Goal: Task Accomplishment & Management: Manage account settings

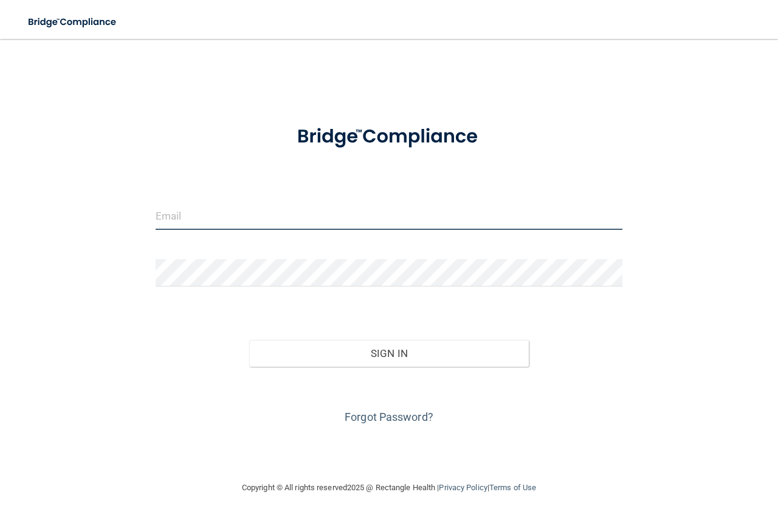
type input "[EMAIL_ADDRESS][DOMAIN_NAME]"
click at [322, 222] on input "[EMAIL_ADDRESS][DOMAIN_NAME]" at bounding box center [389, 215] width 467 height 27
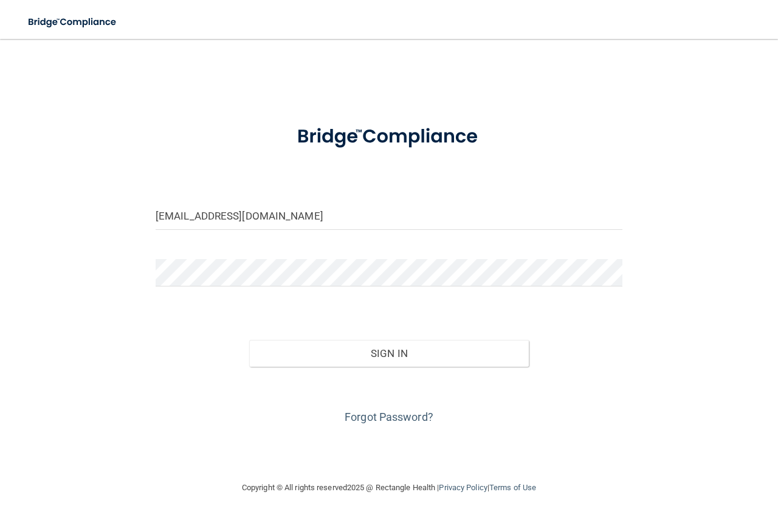
click at [561, 311] on form "[EMAIL_ADDRESS][DOMAIN_NAME] Invalid email/password. You don't have permission …" at bounding box center [389, 270] width 467 height 316
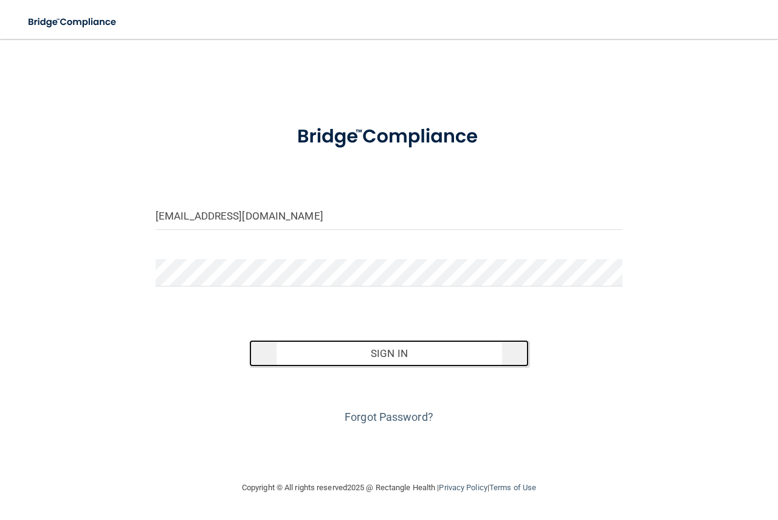
click at [400, 359] on button "Sign In" at bounding box center [389, 353] width 280 height 27
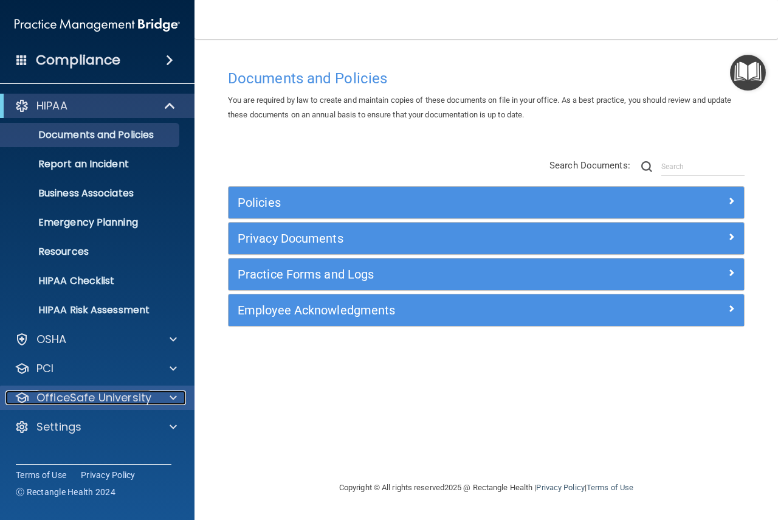
click at [167, 397] on div at bounding box center [171, 397] width 30 height 15
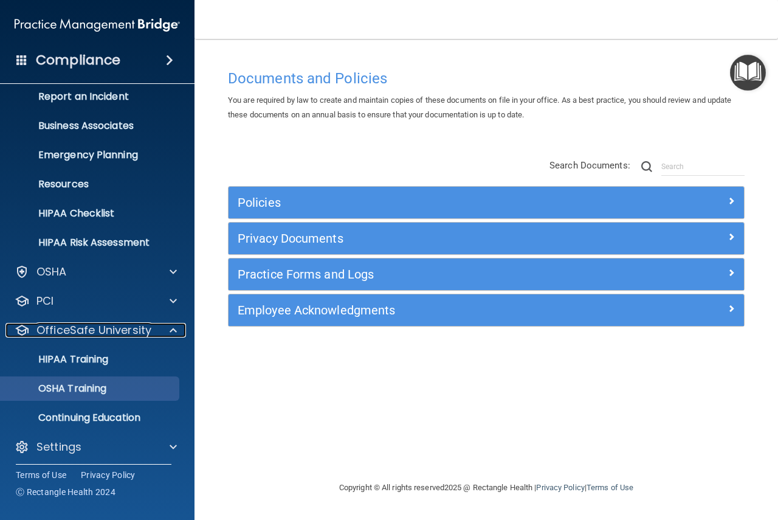
scroll to position [72, 0]
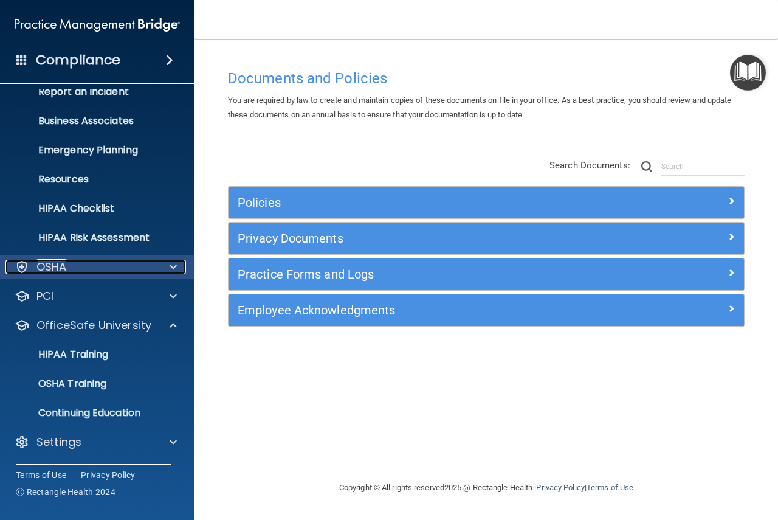
click at [178, 272] on div at bounding box center [171, 267] width 30 height 15
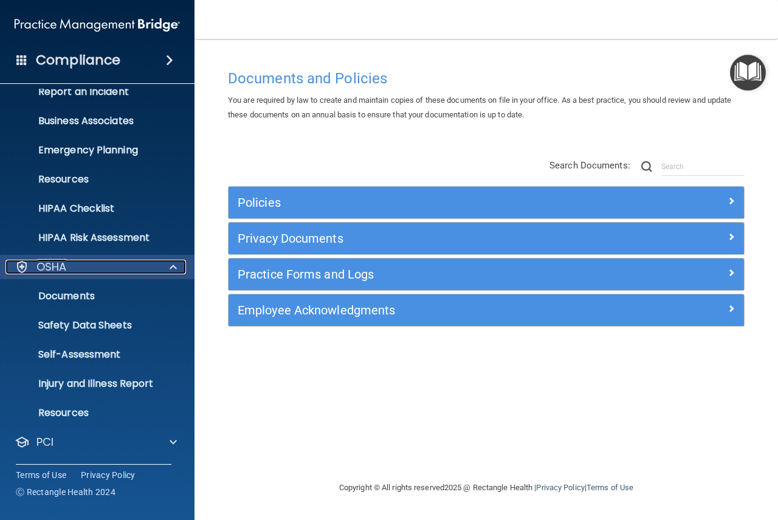
click at [178, 272] on div at bounding box center [171, 267] width 30 height 15
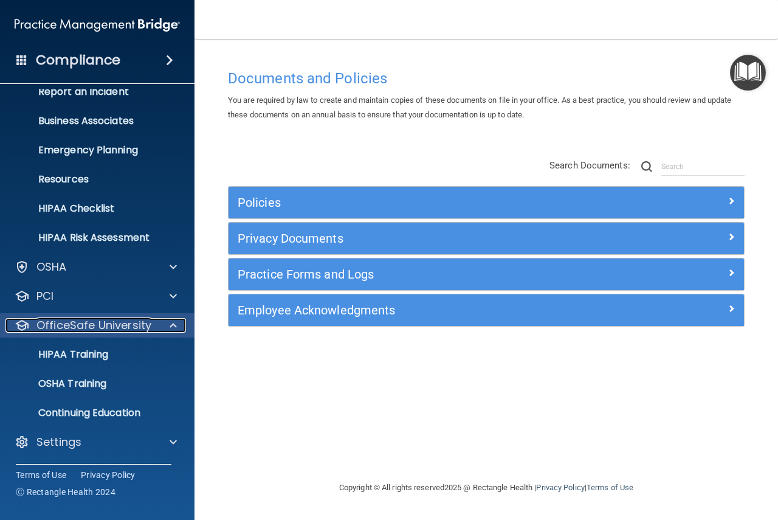
click at [164, 321] on div at bounding box center [171, 325] width 30 height 15
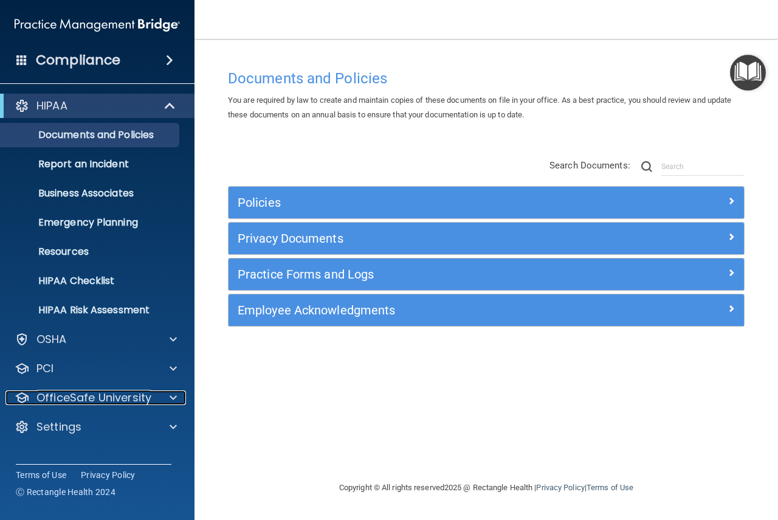
scroll to position [0, 0]
